Goal: Task Accomplishment & Management: Manage account settings

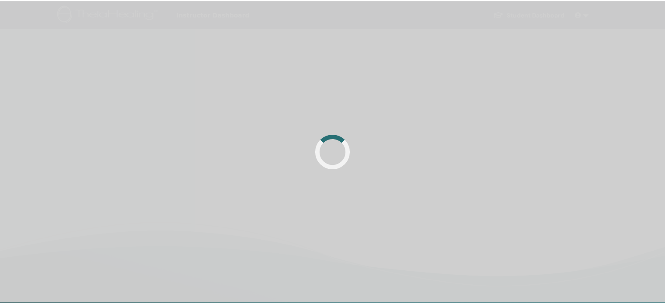
scroll to position [44, 0]
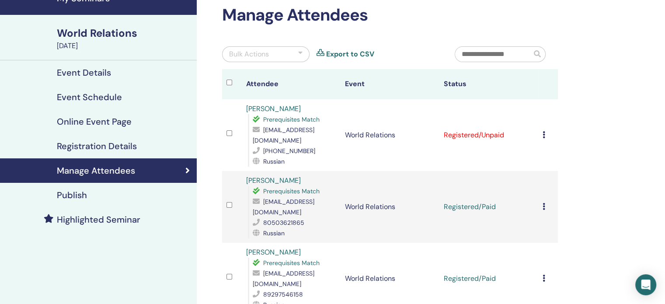
click at [544, 131] on icon at bounding box center [543, 134] width 3 height 7
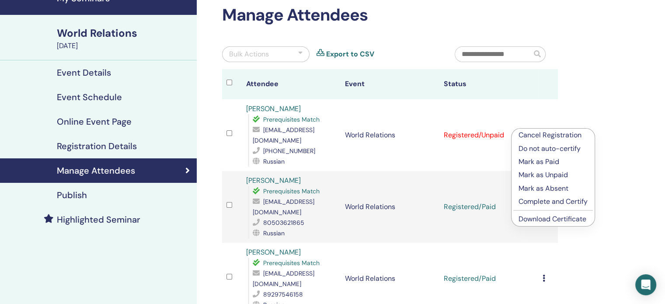
click at [544, 218] on link "Download Certificate" at bounding box center [552, 218] width 68 height 9
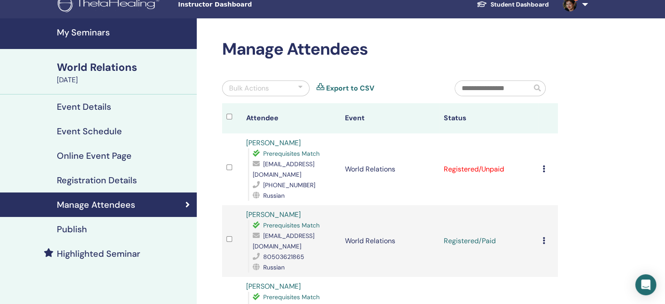
scroll to position [0, 0]
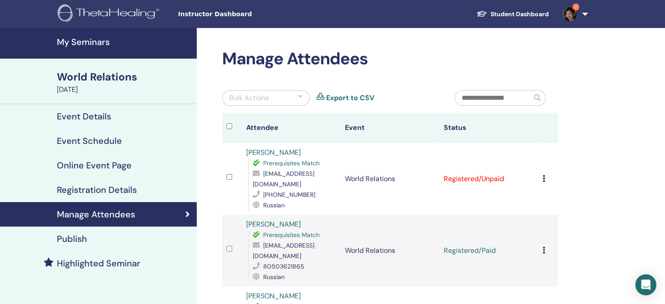
click at [570, 14] on img at bounding box center [570, 14] width 14 height 14
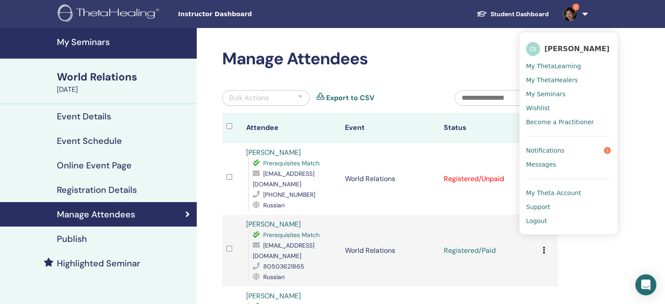
click at [532, 150] on span "Notifications" at bounding box center [545, 150] width 38 height 8
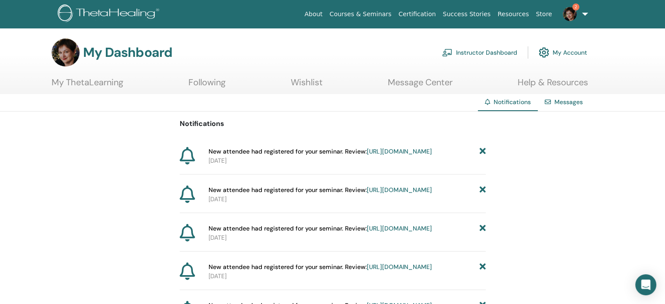
click at [334, 153] on span "New attendee had registered for your seminar. Review: https://member.thetaheali…" at bounding box center [319, 151] width 223 height 9
click at [367, 155] on link "https://member.thetahealing.com/instructor/seminar/376221/attendees" at bounding box center [399, 151] width 65 height 8
